Goal: Information Seeking & Learning: Learn about a topic

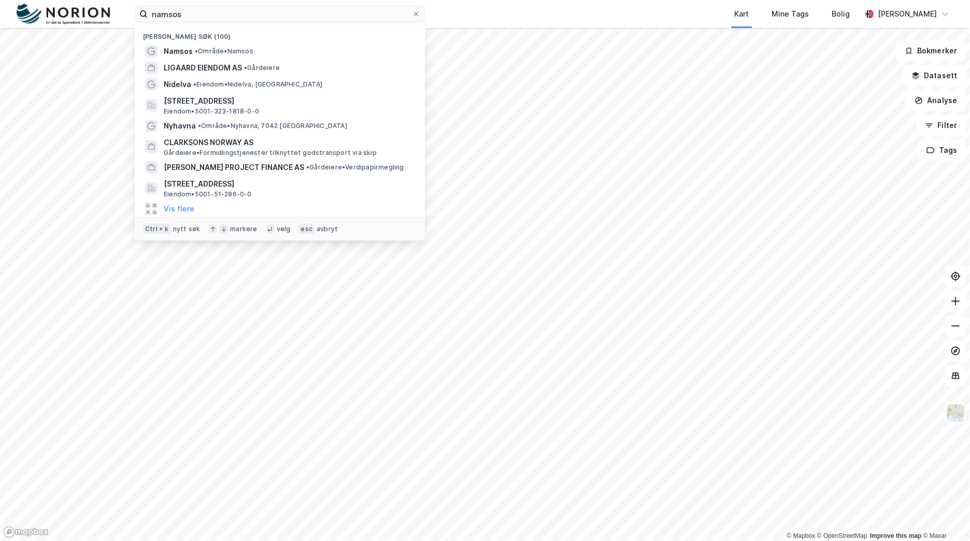
click at [115, 15] on div "namsos Nylige søk (100) [GEOGRAPHIC_DATA] • Område • Namsos LIGAARD EIENDOM AS …" at bounding box center [485, 14] width 970 height 28
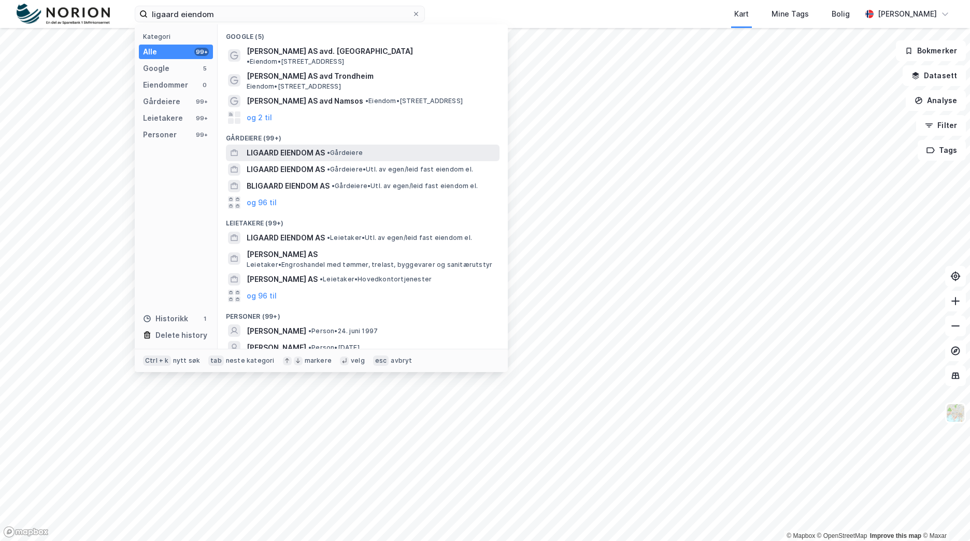
click at [454, 147] on div "LIGAARD EIENDOM AS • Gårdeiere" at bounding box center [372, 153] width 251 height 12
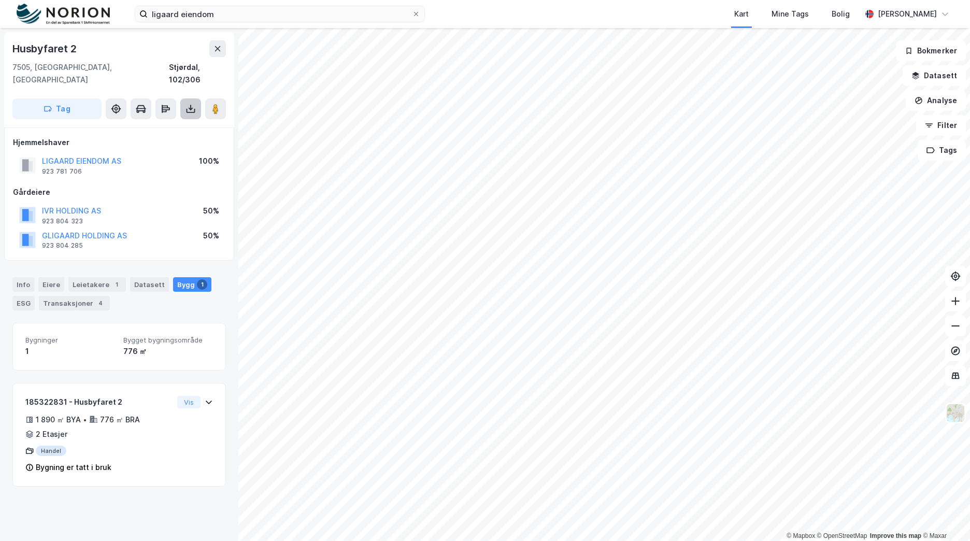
click at [194, 109] on icon at bounding box center [191, 111] width 9 height 4
click at [187, 138] on div "Last ned matrikkelrapport" at bounding box center [146, 146] width 110 height 17
click at [176, 121] on div "Last ned grunnbok" at bounding box center [146, 129] width 110 height 17
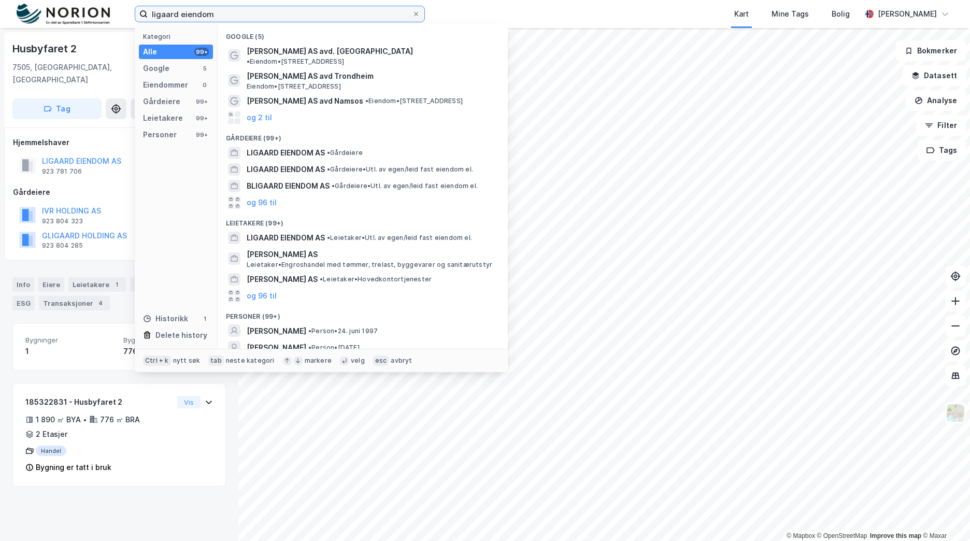
drag, startPoint x: 248, startPoint y: 18, endPoint x: 108, endPoint y: 23, distance: 139.5
click at [108, 23] on div "ligaard eiendom Kategori Alle 99+ Google 5 Eiendommer 0 Gårdeiere 99+ Leietaker…" at bounding box center [485, 14] width 970 height 28
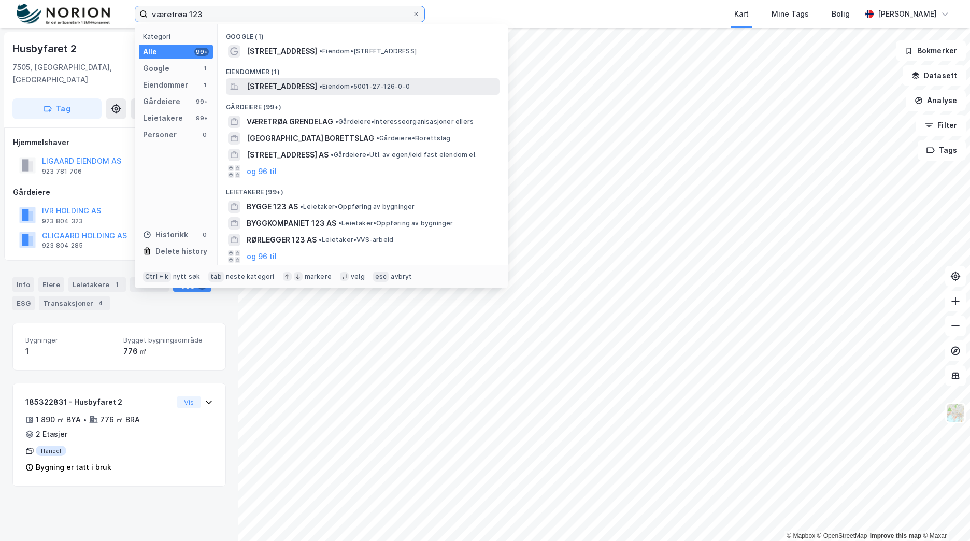
type input "væretrøa 123"
click at [409, 93] on div "[STREET_ADDRESS] • Eiendom • 5001-27-126-0-0" at bounding box center [363, 86] width 274 height 17
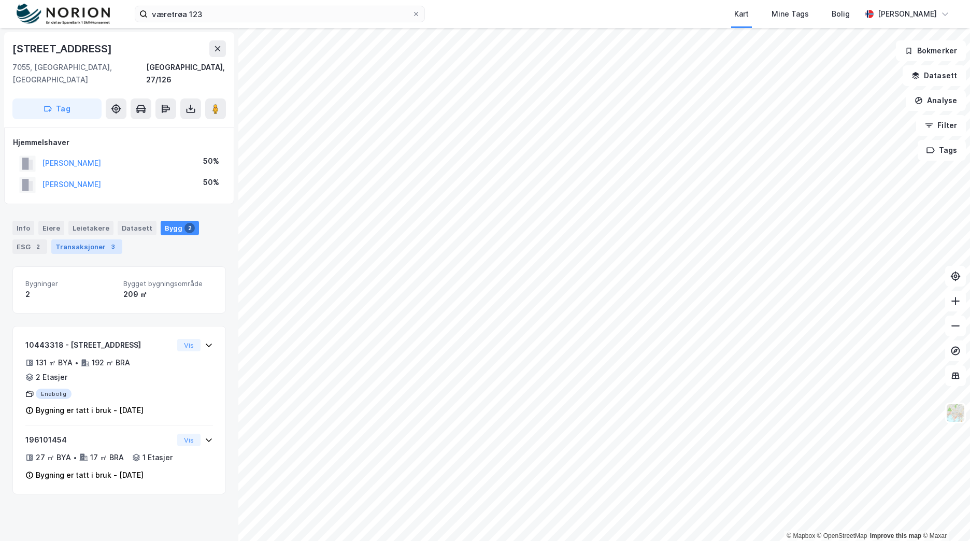
click at [108, 241] on div "3" at bounding box center [113, 246] width 10 height 10
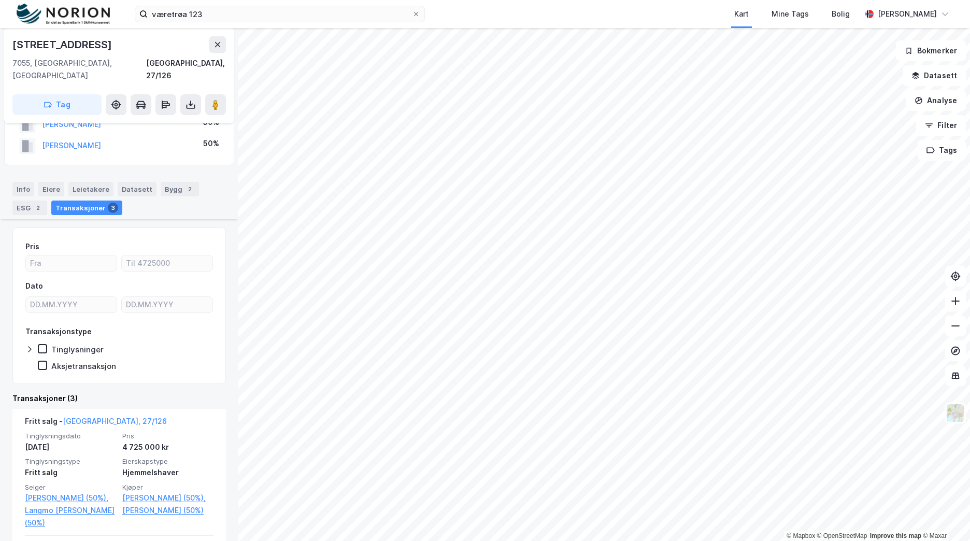
scroll to position [104, 0]
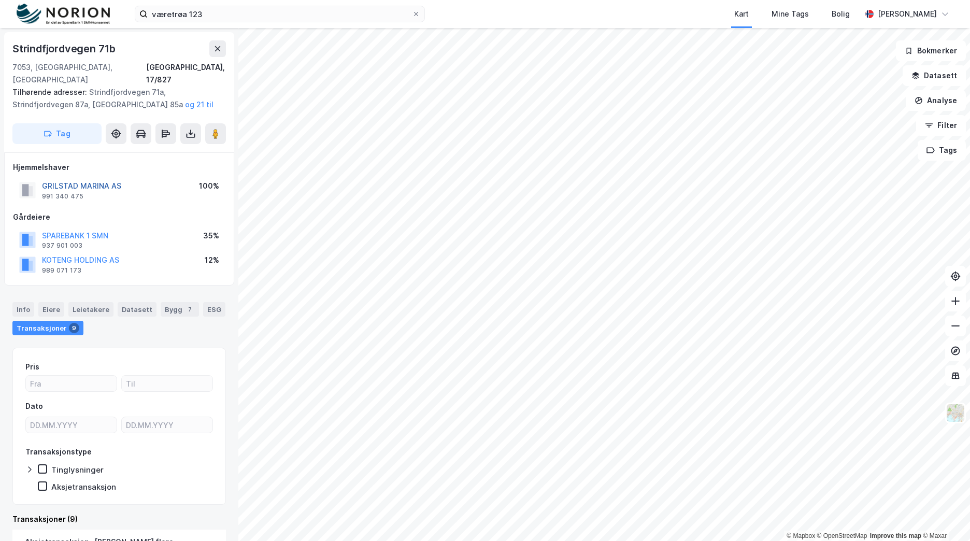
click at [0, 0] on button "GRILSTAD MARINA AS" at bounding box center [0, 0] width 0 height 0
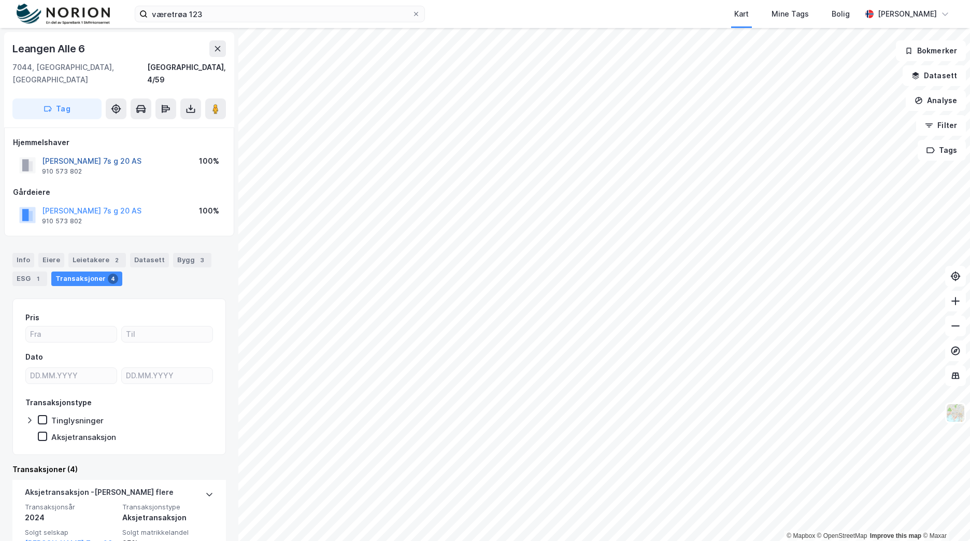
click at [0, 0] on button "[PERSON_NAME] 7s g 20 AS" at bounding box center [0, 0] width 0 height 0
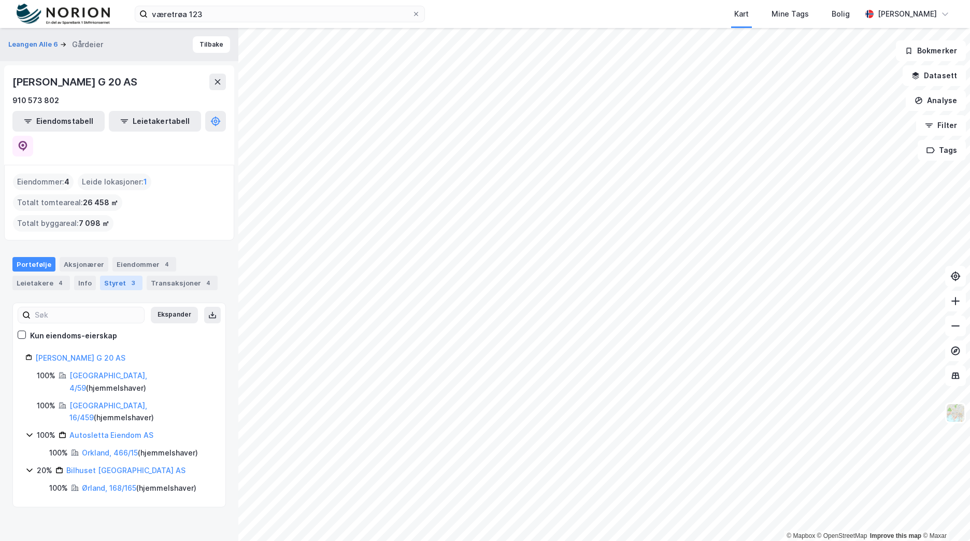
click at [102, 276] on div "Styret 3" at bounding box center [121, 283] width 42 height 15
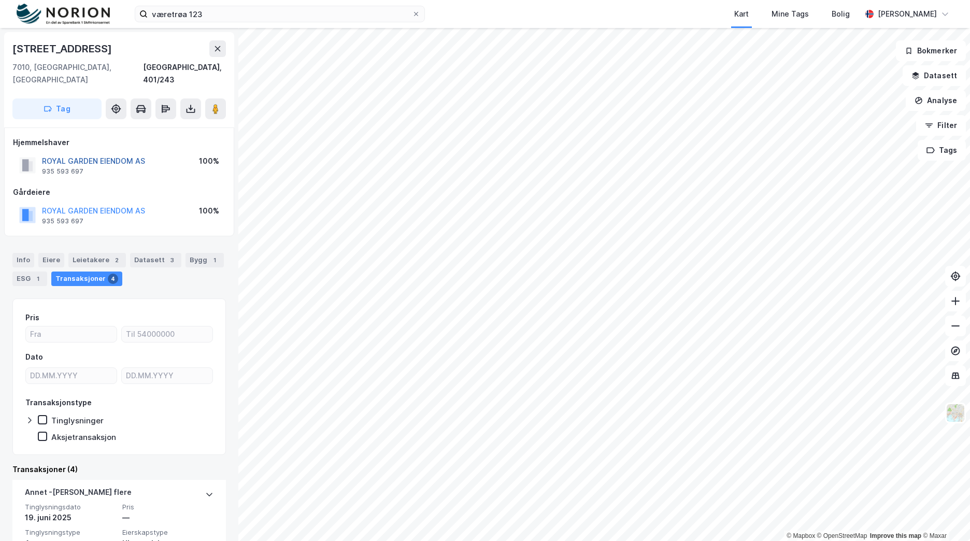
click at [0, 0] on button "ROYAL GARDEN EIENDOM AS" at bounding box center [0, 0] width 0 height 0
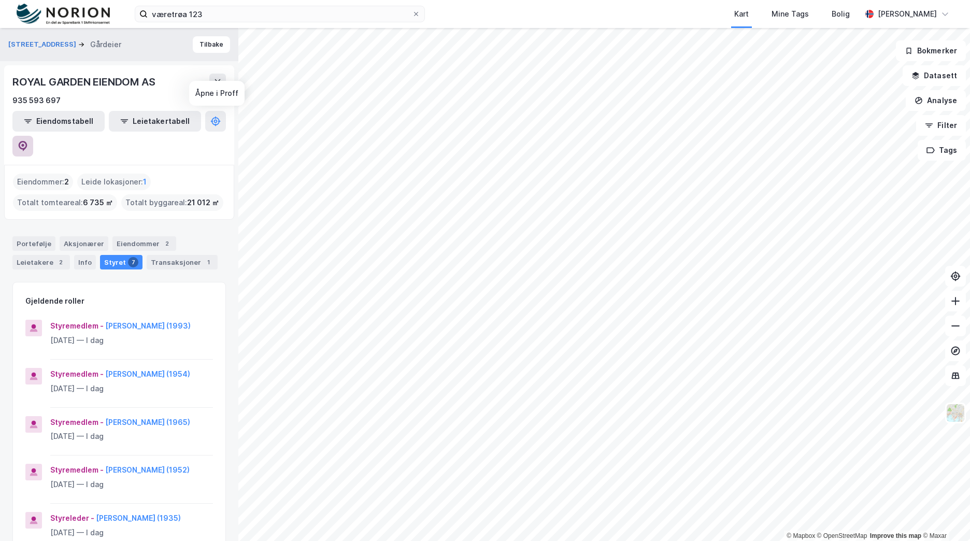
click at [33, 136] on button at bounding box center [22, 146] width 21 height 21
